Goal: Find specific page/section: Find specific page/section

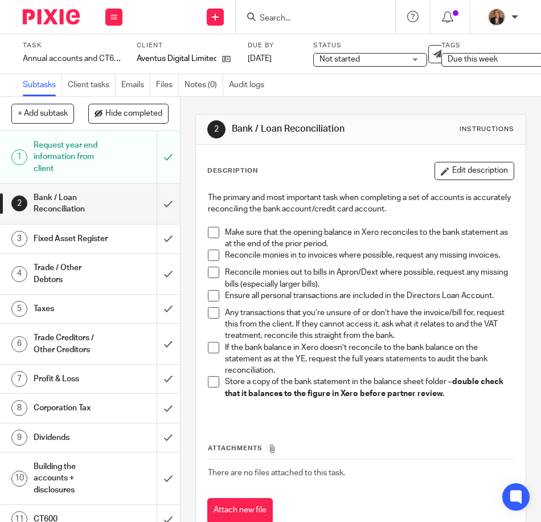
click at [210, 253] on span at bounding box center [213, 254] width 11 height 11
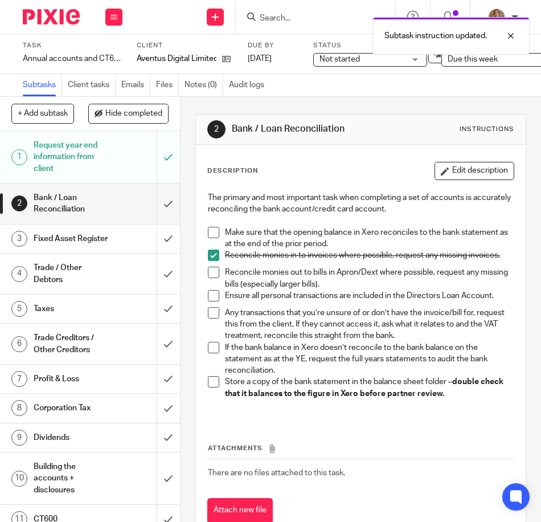
click at [210, 275] on span at bounding box center [213, 272] width 11 height 11
click at [208, 298] on span at bounding box center [213, 295] width 11 height 11
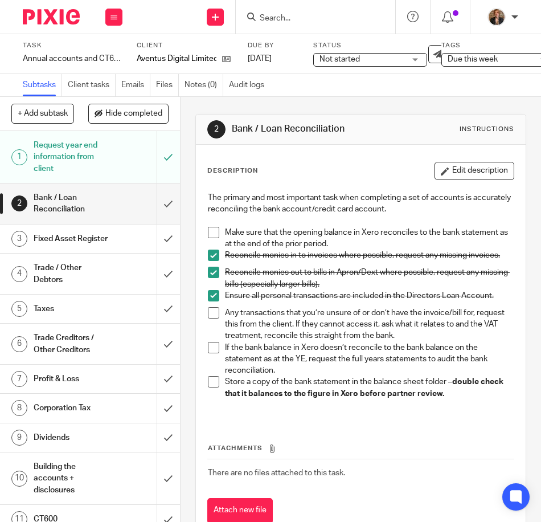
click at [409, 57] on div "Not started Not started" at bounding box center [370, 60] width 114 height 14
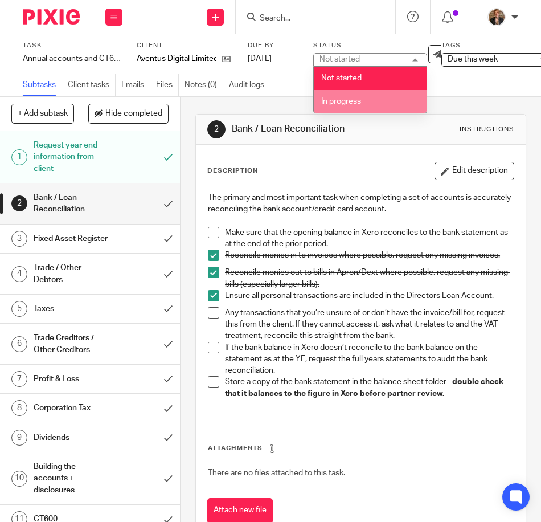
click at [400, 93] on li "In progress" at bounding box center [370, 101] width 113 height 23
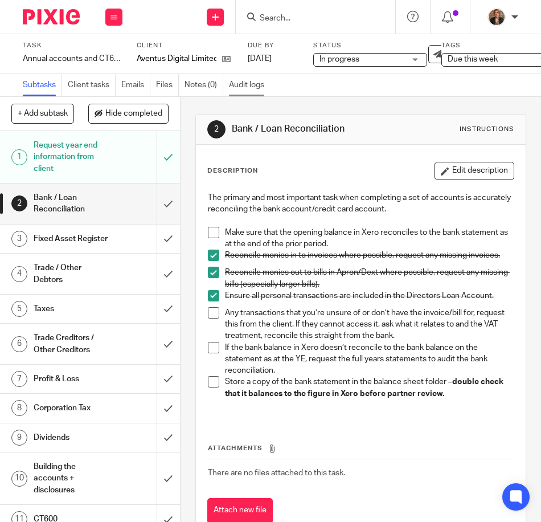
click at [270, 90] on link "Audit logs" at bounding box center [249, 85] width 41 height 22
click at [212, 234] on span at bounding box center [213, 232] width 11 height 11
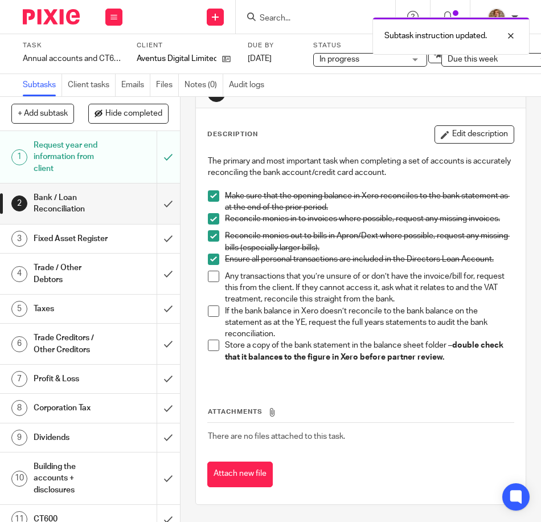
scroll to position [51, 0]
